Goal: Navigation & Orientation: Understand site structure

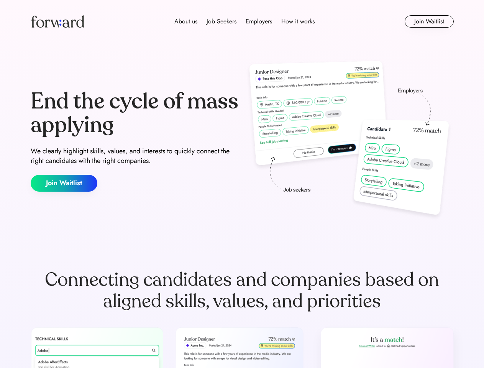
click at [242, 184] on div "End the cycle of mass applying We clearly highlight skills, values, and interes…" at bounding box center [243, 140] width 424 height 165
click at [242, 21] on div "About us Job Seekers Employers How it works" at bounding box center [245, 21] width 302 height 9
click at [58, 21] on img at bounding box center [58, 21] width 54 height 12
click at [245, 21] on div "About us Job Seekers Employers How it works" at bounding box center [245, 21] width 302 height 9
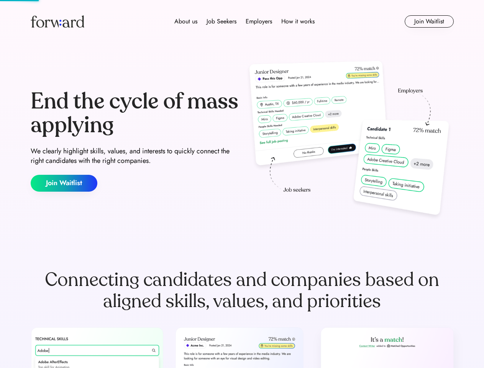
click at [186, 21] on div "About us" at bounding box center [186, 21] width 23 height 9
click at [222, 21] on div "Job Seekers" at bounding box center [222, 21] width 30 height 9
click at [259, 21] on div "Employers" at bounding box center [259, 21] width 26 height 9
click at [298, 21] on div "How it works" at bounding box center [298, 21] width 33 height 9
click at [429, 21] on button "Join Waitlist" at bounding box center [429, 21] width 49 height 12
